Goal: Obtain resource: Obtain resource

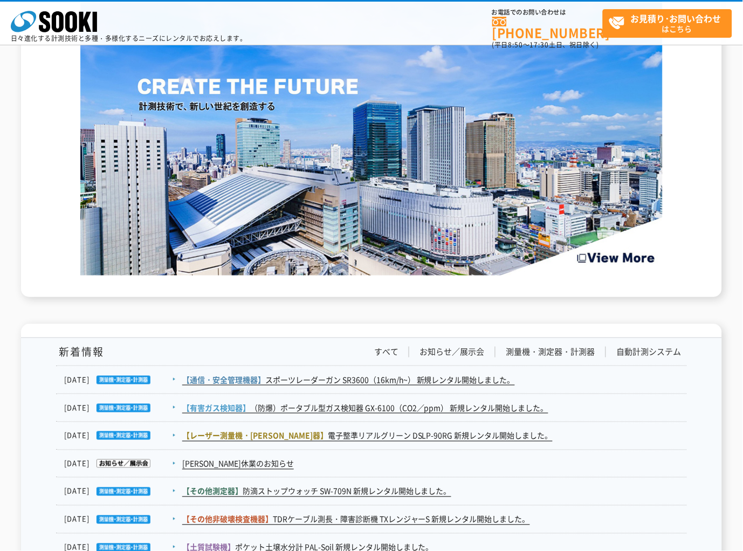
scroll to position [1892, 0]
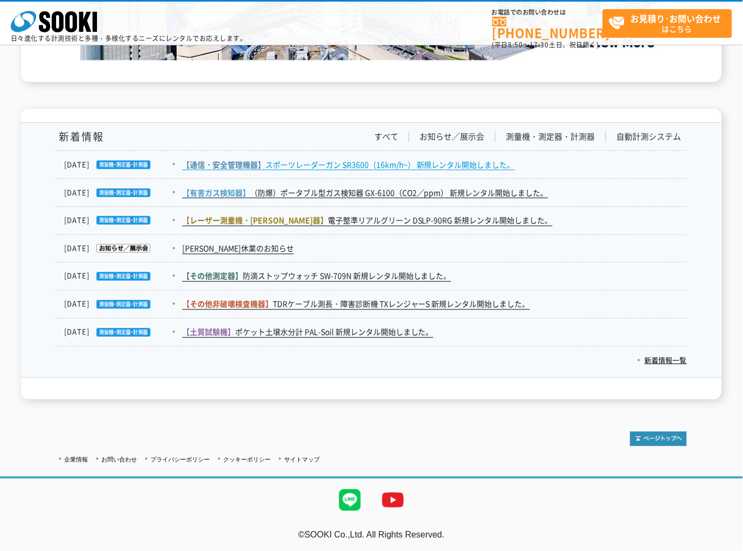
click at [368, 159] on link "【通信・安全管理機器】 スポーツレーダーガン SR3600（16km/h~） 新規レンタル開始しました。" at bounding box center [348, 164] width 333 height 11
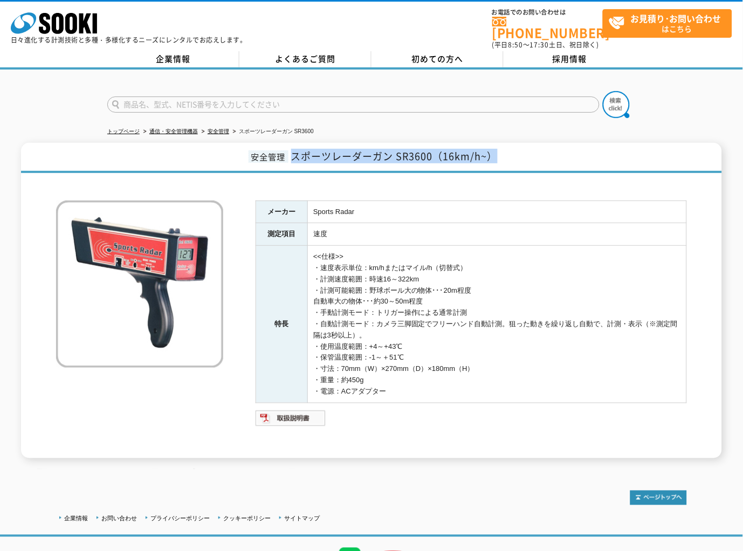
drag, startPoint x: 293, startPoint y: 146, endPoint x: 528, endPoint y: 146, distance: 235.0
click at [528, 146] on h1 "安全管理 スポーツレーダーガン SR3600（16km/h~）" at bounding box center [371, 158] width 701 height 30
copy span "スポーツレーダーガン SR3600（16km/h~）"
click at [187, 394] on div "メーカー Sports Radar 測定項目 速度 特長 <<仕様>> ・速度表示単位：km/hまたはマイル/h（切替式） ・計測速度範囲：時速16～322k…" at bounding box center [371, 318] width 631 height 280
